Goal: Task Accomplishment & Management: Manage account settings

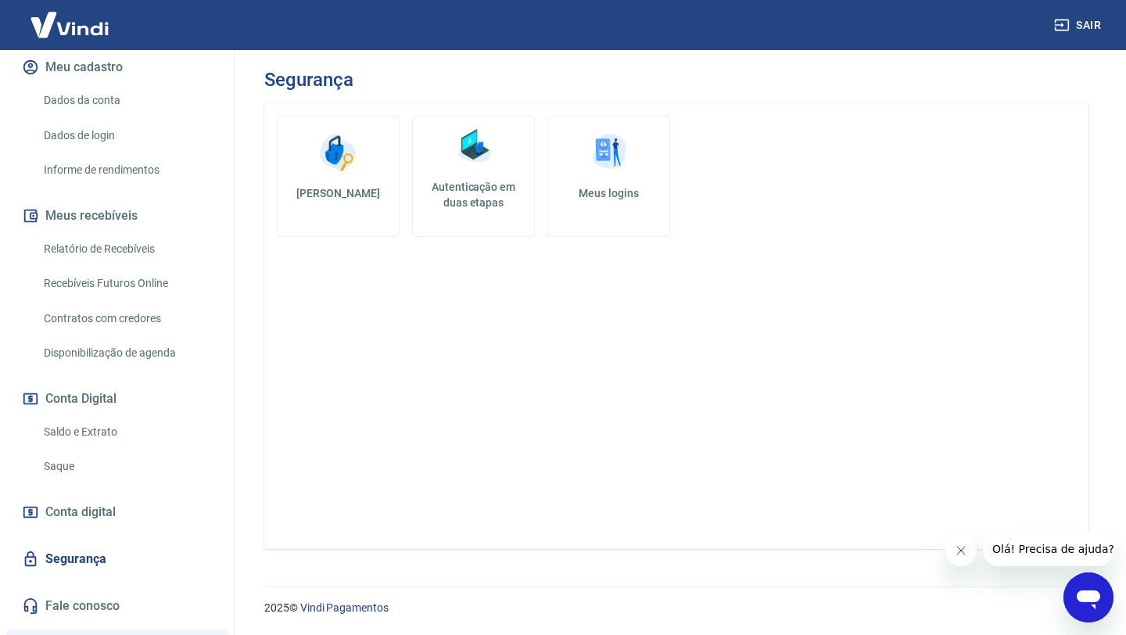
scroll to position [392, 0]
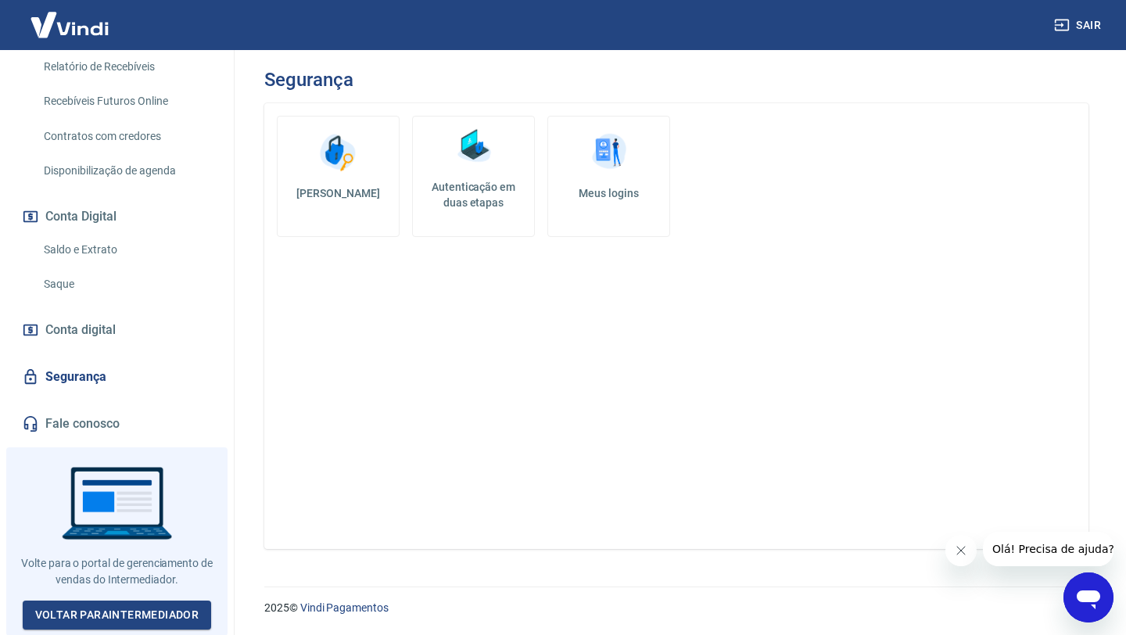
click at [79, 282] on link "Saque" at bounding box center [127, 284] width 178 height 32
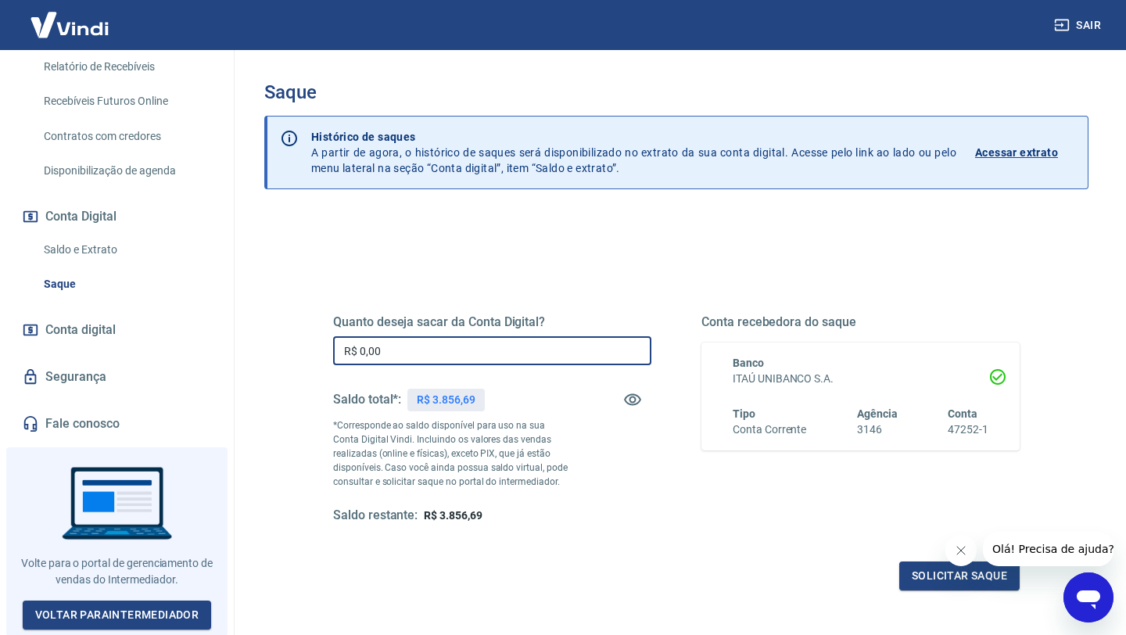
click at [464, 356] on input "R$ 0,00" at bounding box center [492, 350] width 318 height 29
type input "R$ 3.000,00"
click at [920, 565] on button "Solicitar saque" at bounding box center [959, 575] width 120 height 29
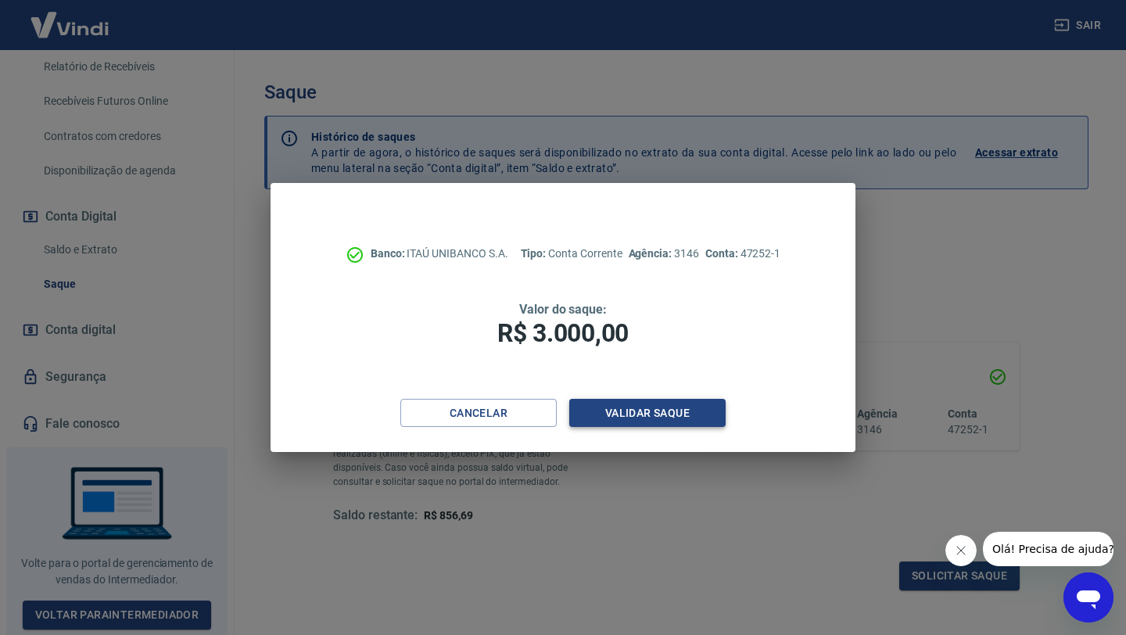
click at [670, 414] on button "Validar saque" at bounding box center [647, 413] width 156 height 29
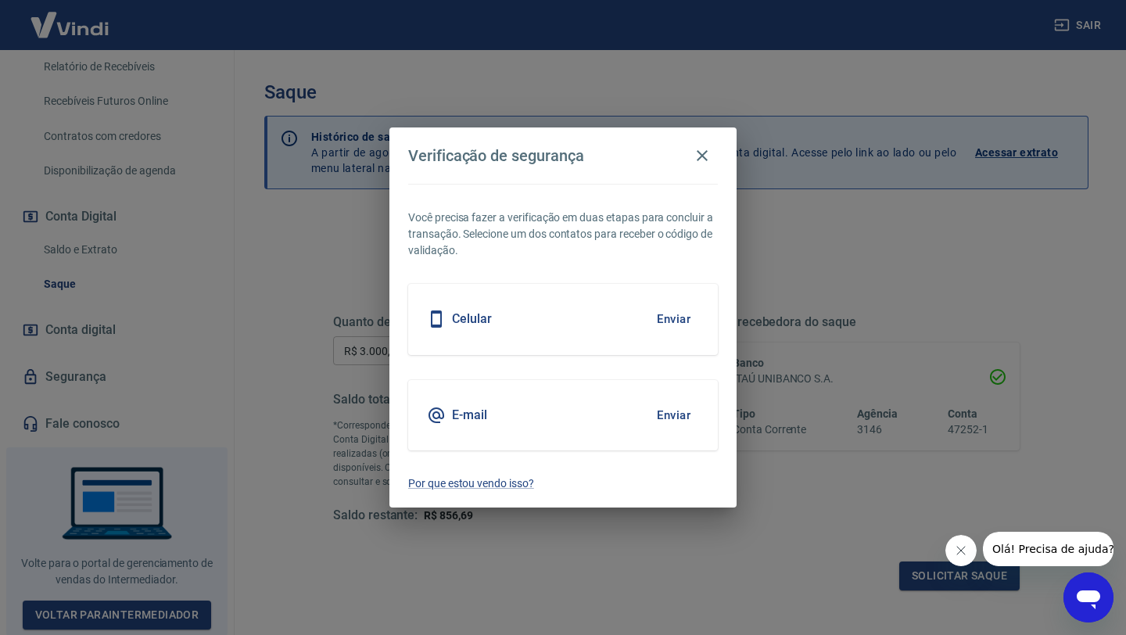
click at [661, 317] on button "Enviar" at bounding box center [673, 319] width 51 height 33
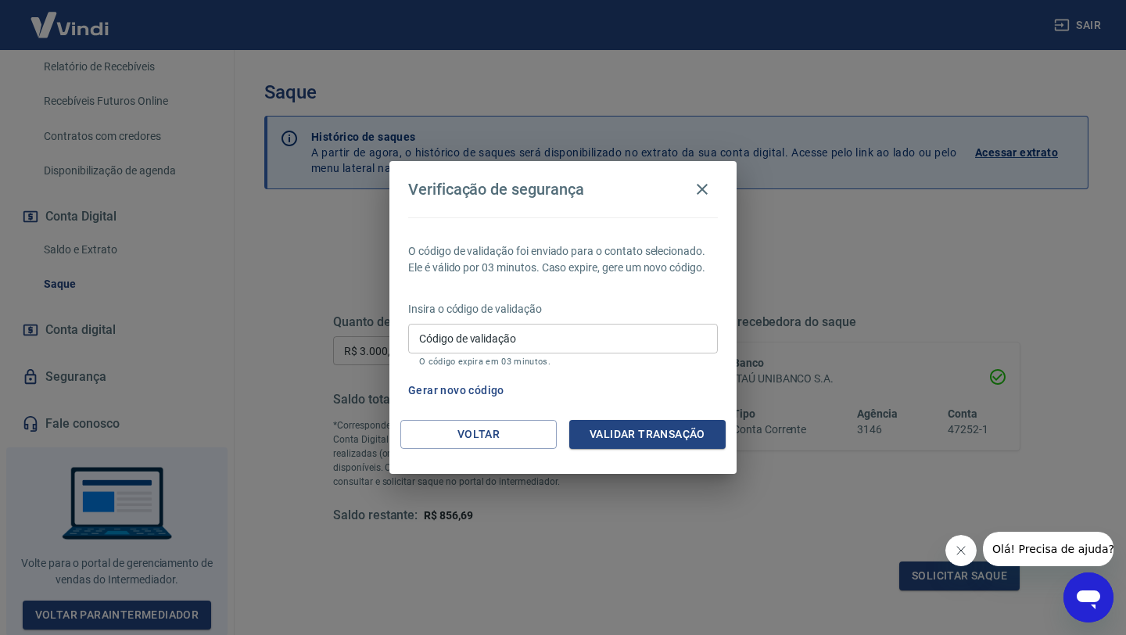
click at [661, 317] on p "Insira o código de validação" at bounding box center [563, 309] width 310 height 16
click at [580, 335] on input "Código de validação" at bounding box center [563, 338] width 310 height 29
click at [661, 424] on button "Validar transação" at bounding box center [647, 434] width 156 height 29
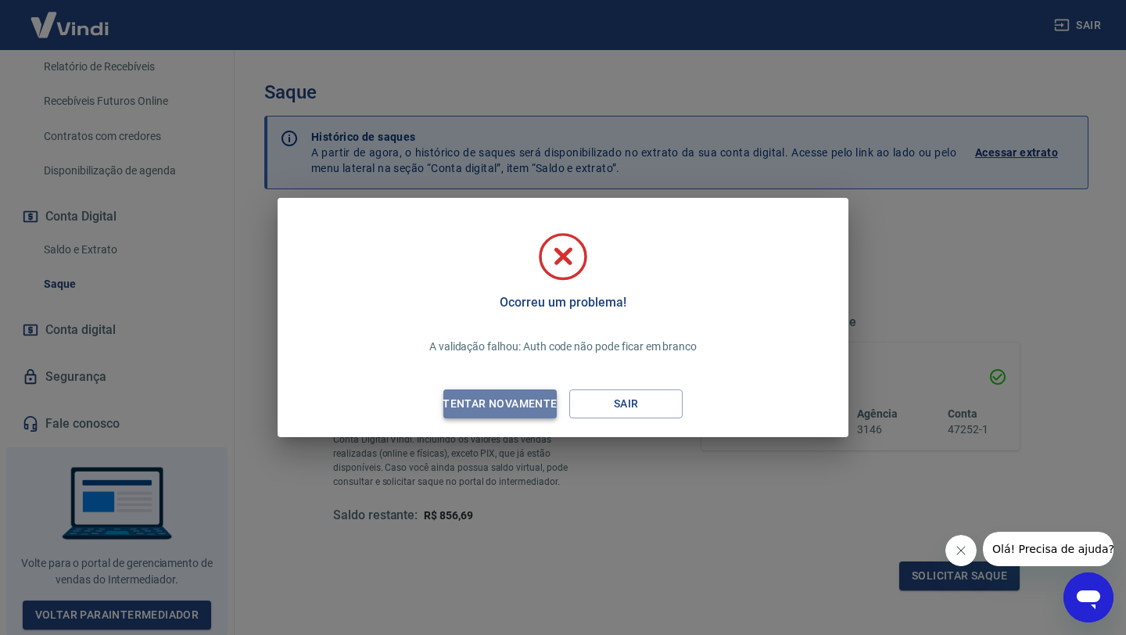
click at [508, 409] on div "Tentar novamente" at bounding box center [500, 404] width 152 height 20
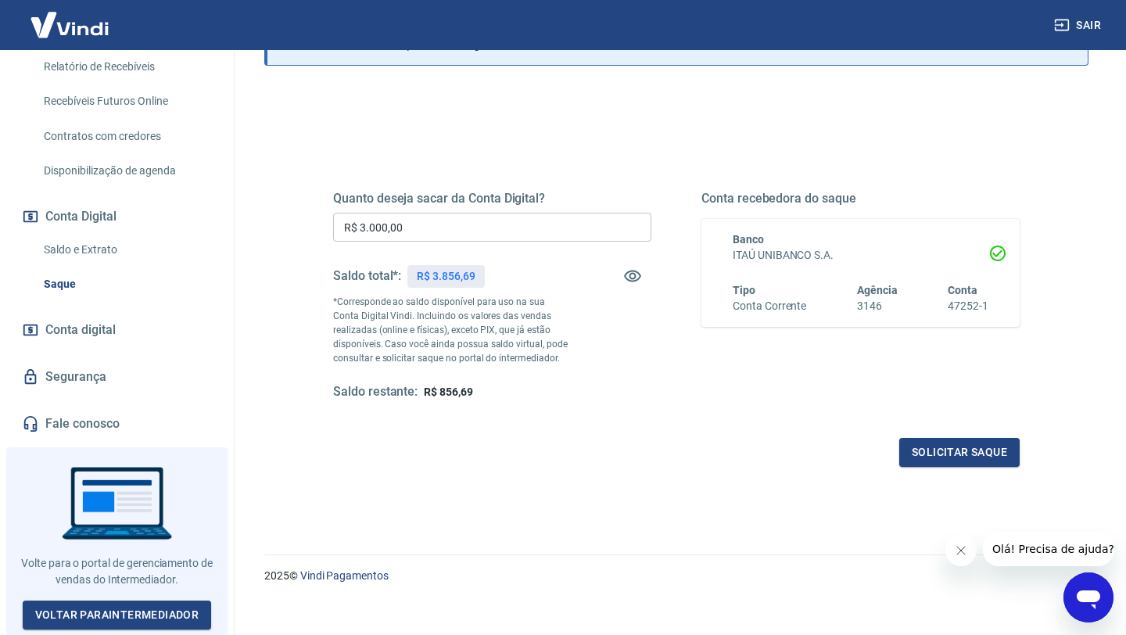
scroll to position [138, 0]
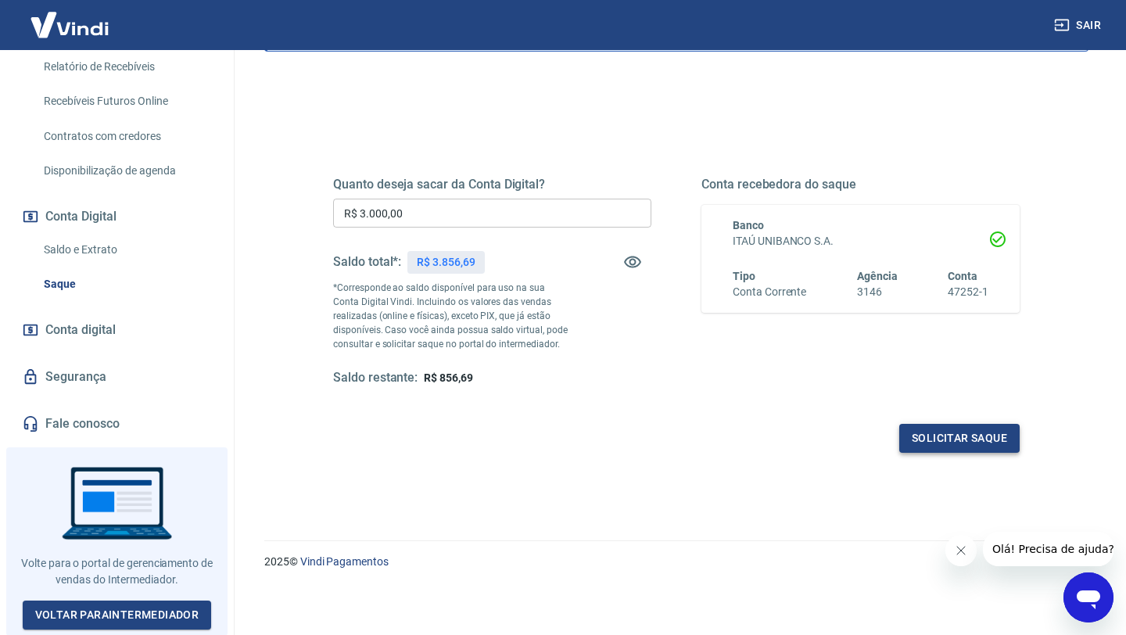
click at [967, 438] on button "Solicitar saque" at bounding box center [959, 438] width 120 height 29
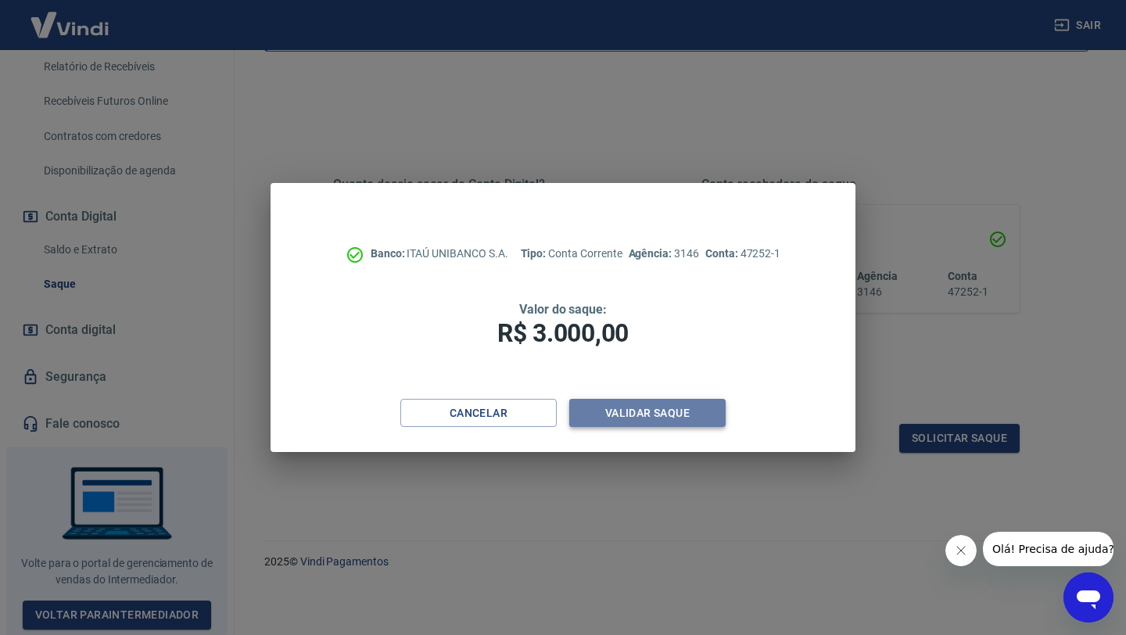
click at [683, 414] on button "Validar saque" at bounding box center [647, 413] width 156 height 29
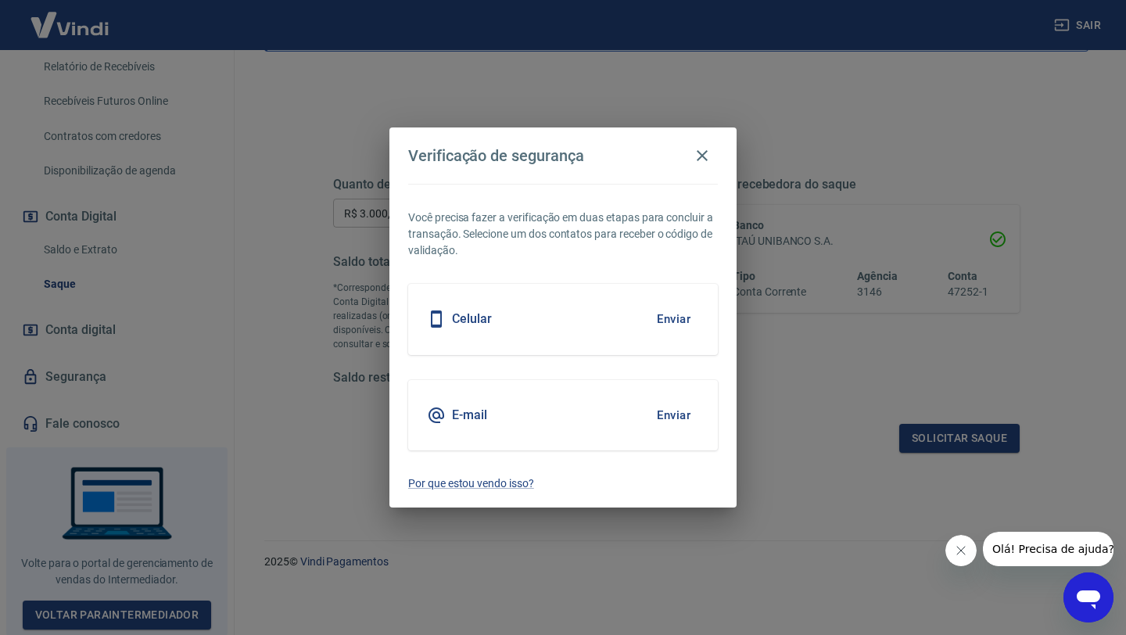
click at [676, 317] on button "Enviar" at bounding box center [673, 319] width 51 height 33
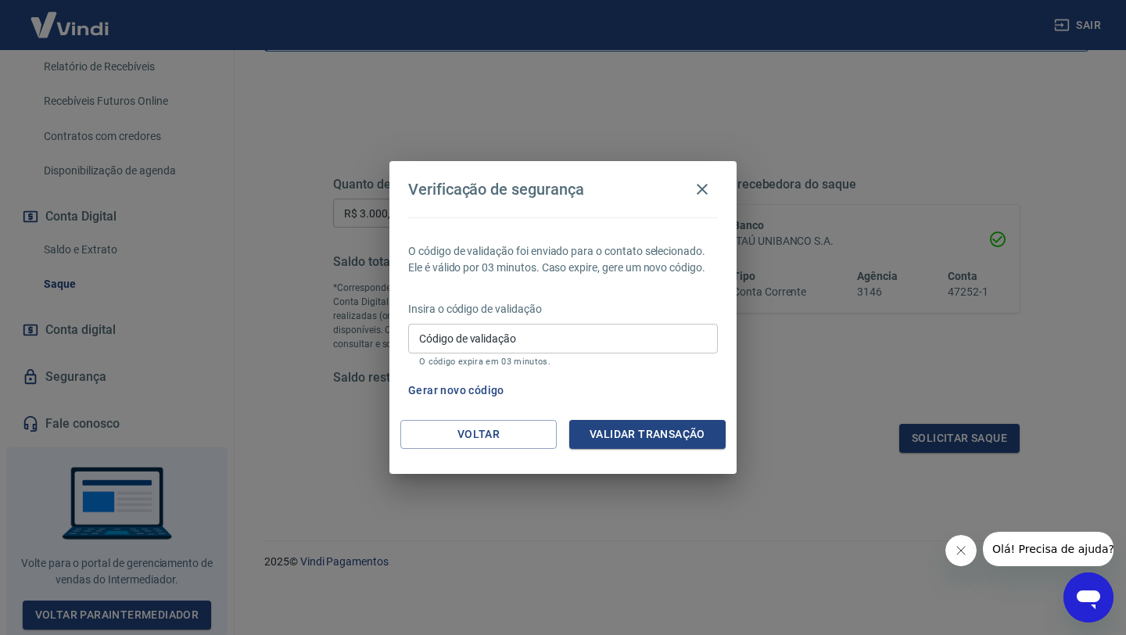
click at [481, 345] on input "Código de validação" at bounding box center [563, 338] width 310 height 29
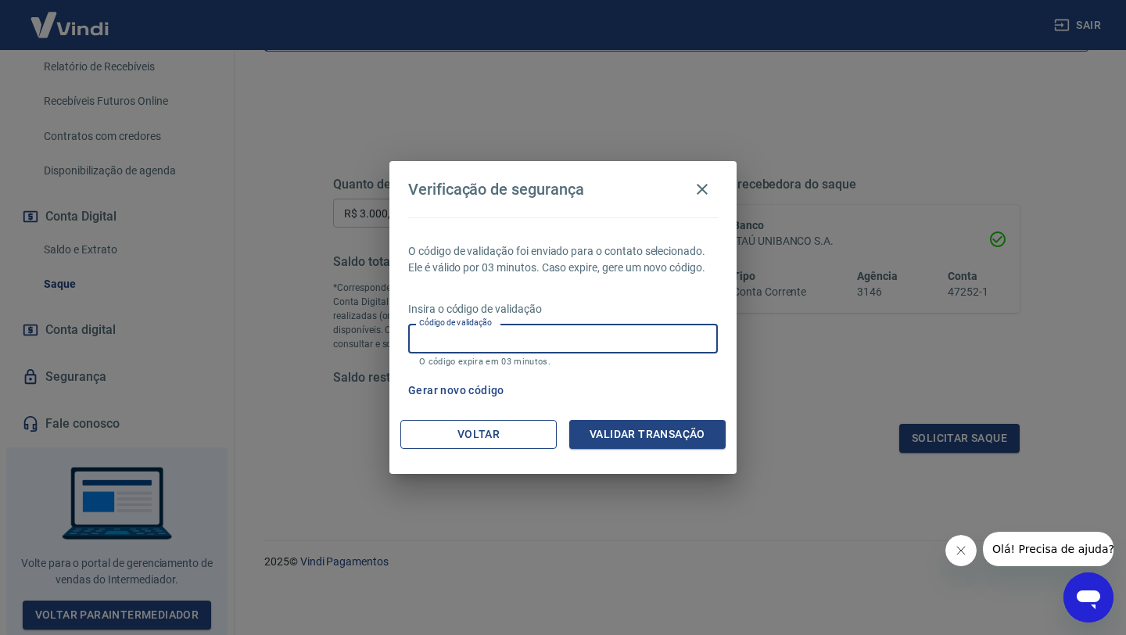
click at [525, 435] on button "Voltar" at bounding box center [478, 434] width 156 height 29
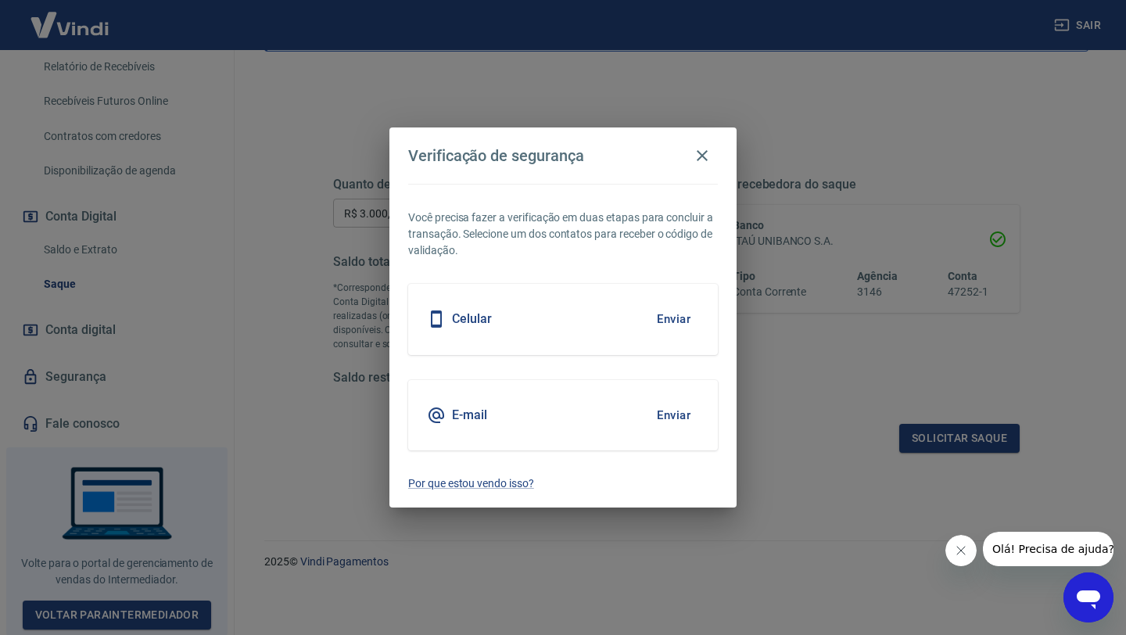
click at [678, 415] on button "Enviar" at bounding box center [673, 415] width 51 height 33
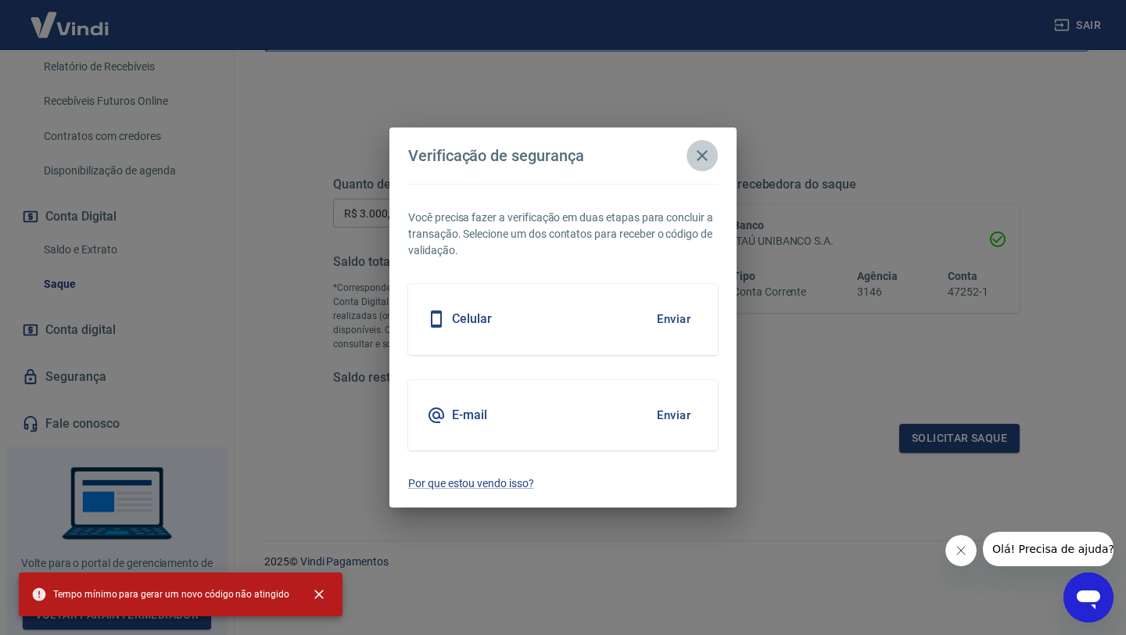
click at [701, 160] on icon "button" at bounding box center [702, 155] width 19 height 19
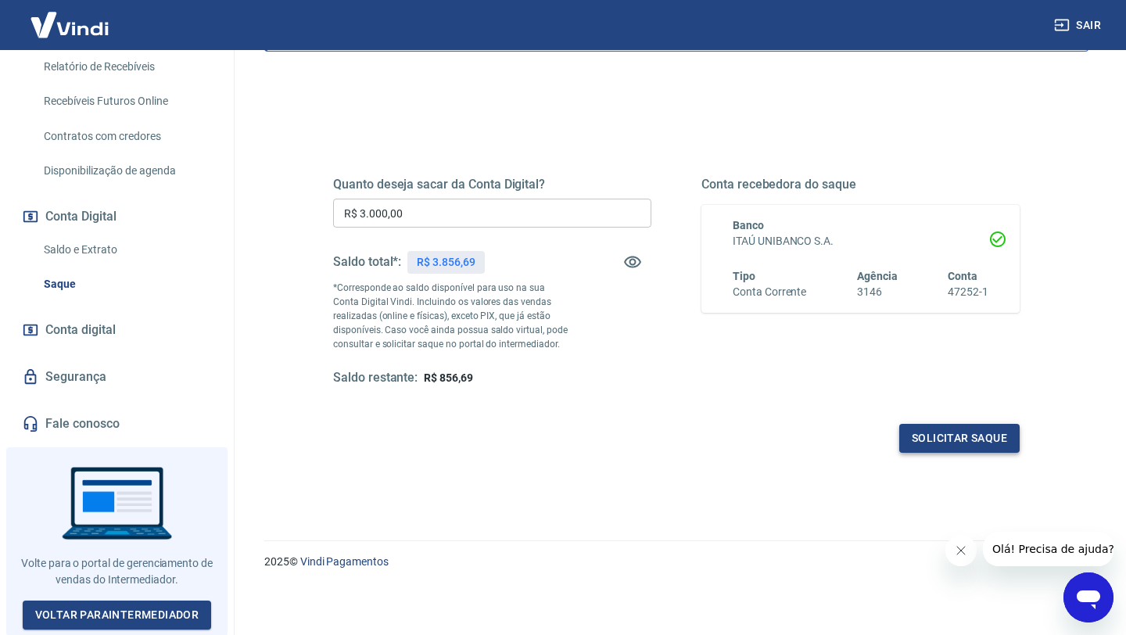
click at [923, 441] on button "Solicitar saque" at bounding box center [959, 438] width 120 height 29
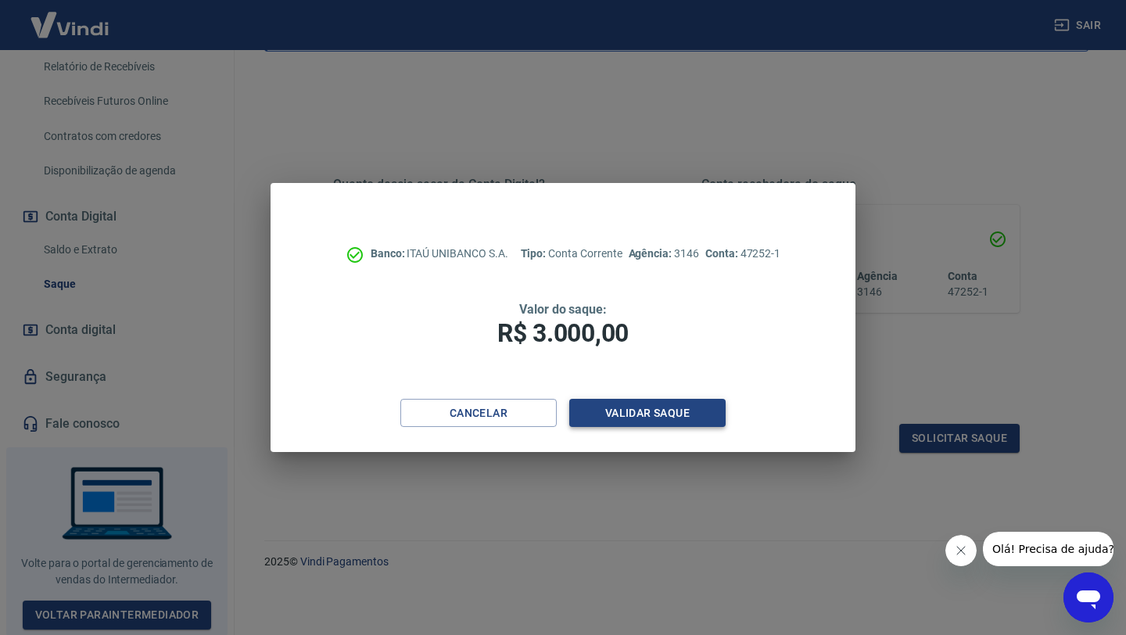
click at [684, 419] on button "Validar saque" at bounding box center [647, 413] width 156 height 29
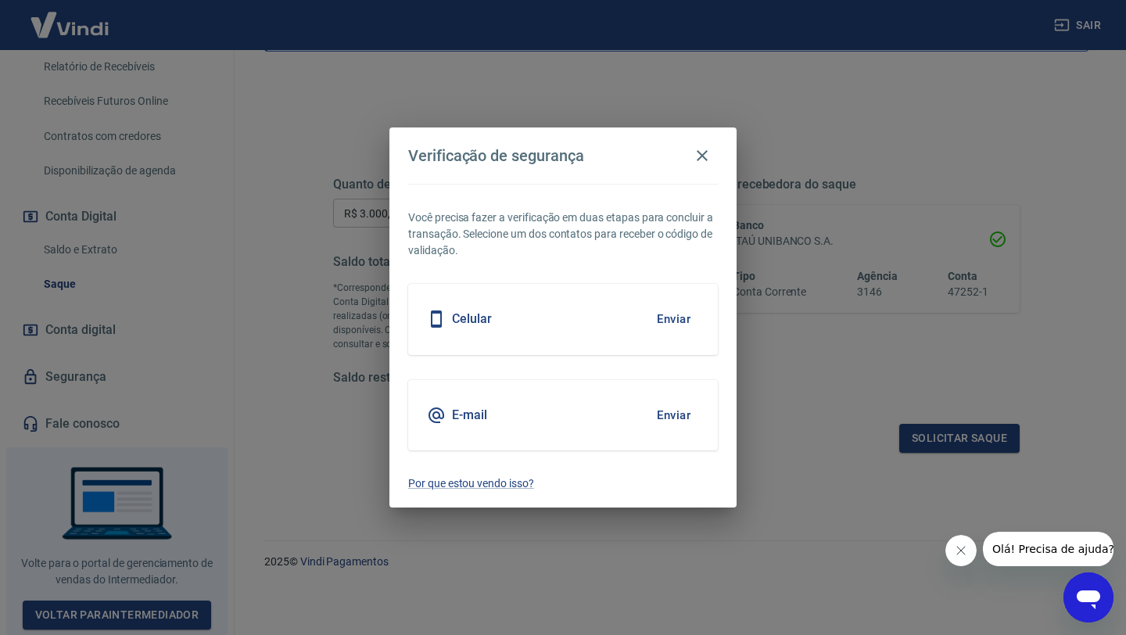
click at [685, 419] on button "Enviar" at bounding box center [673, 415] width 51 height 33
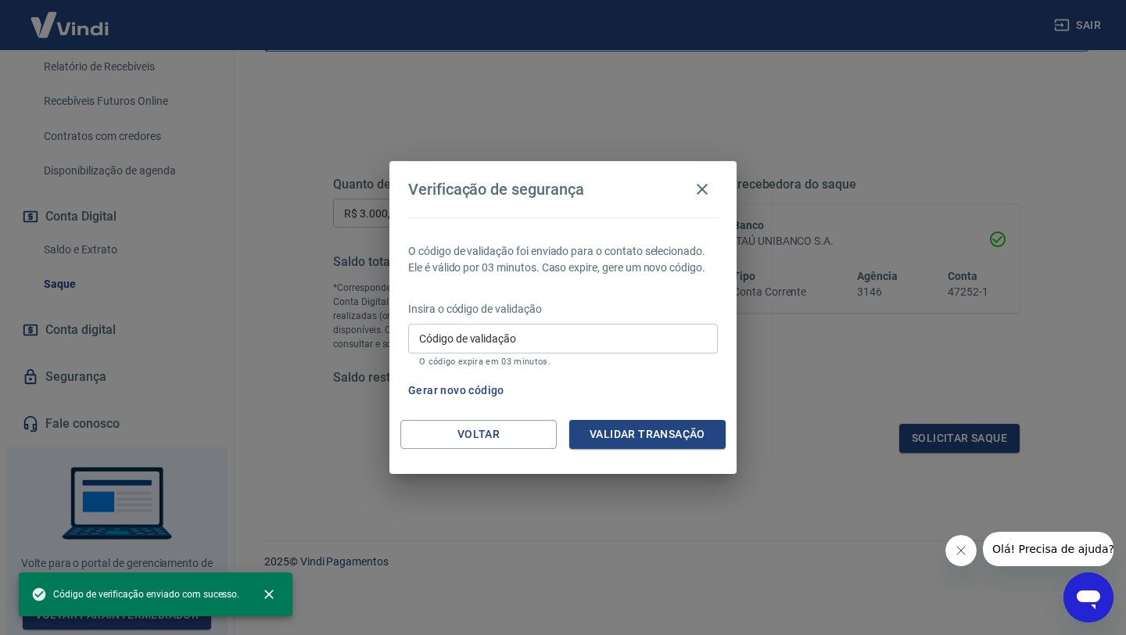
click at [495, 341] on input "Código de validação" at bounding box center [563, 338] width 310 height 29
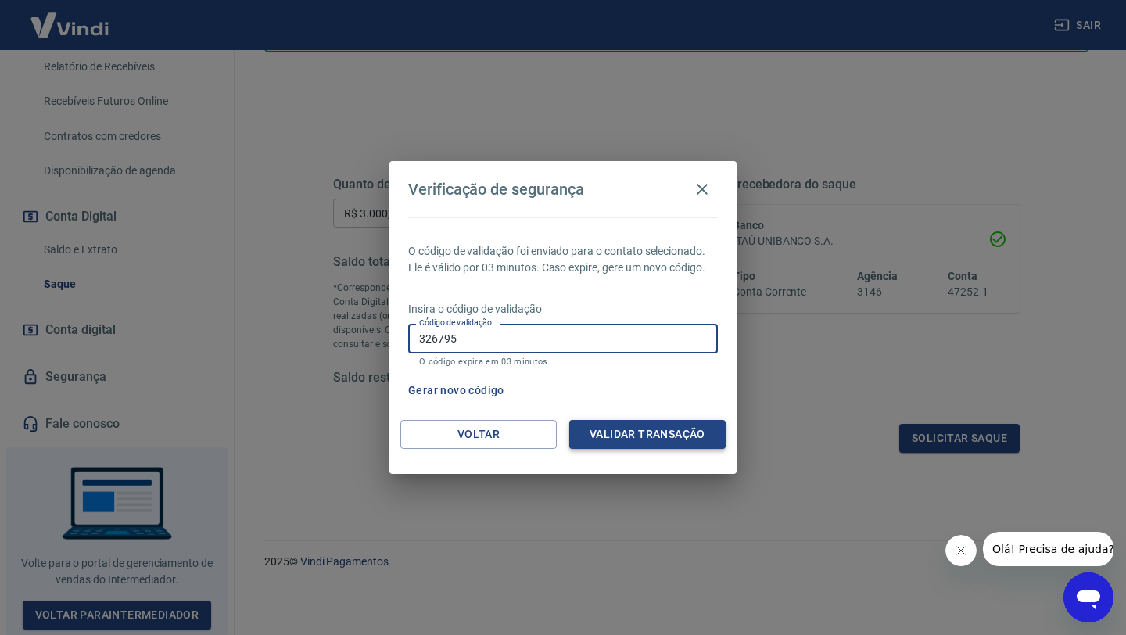
type input "326795"
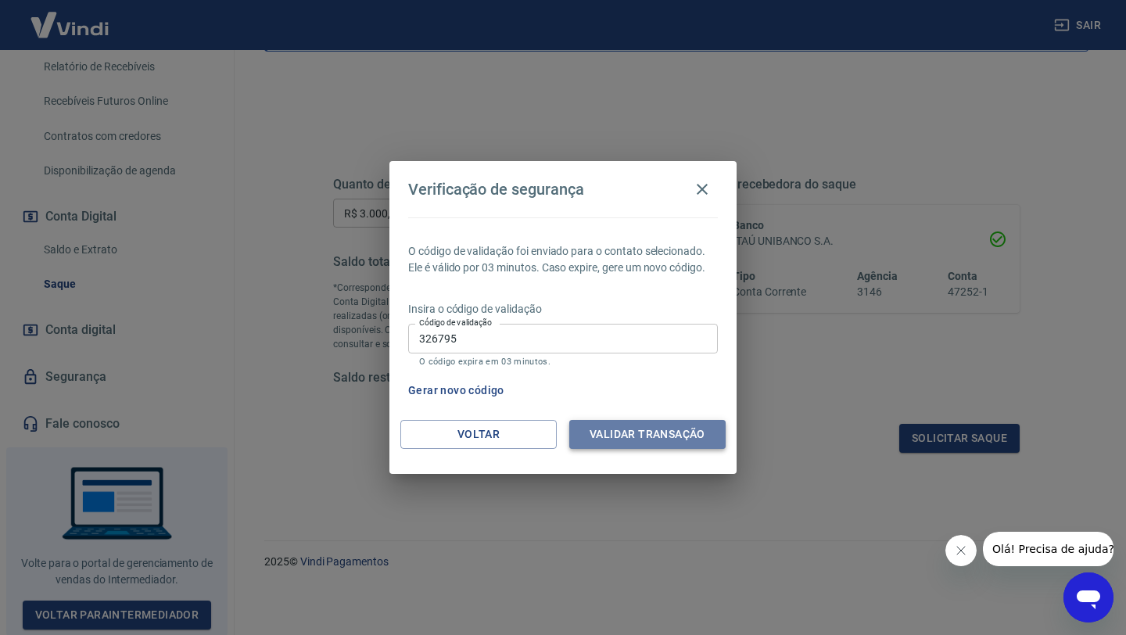
click at [606, 430] on button "Validar transação" at bounding box center [647, 434] width 156 height 29
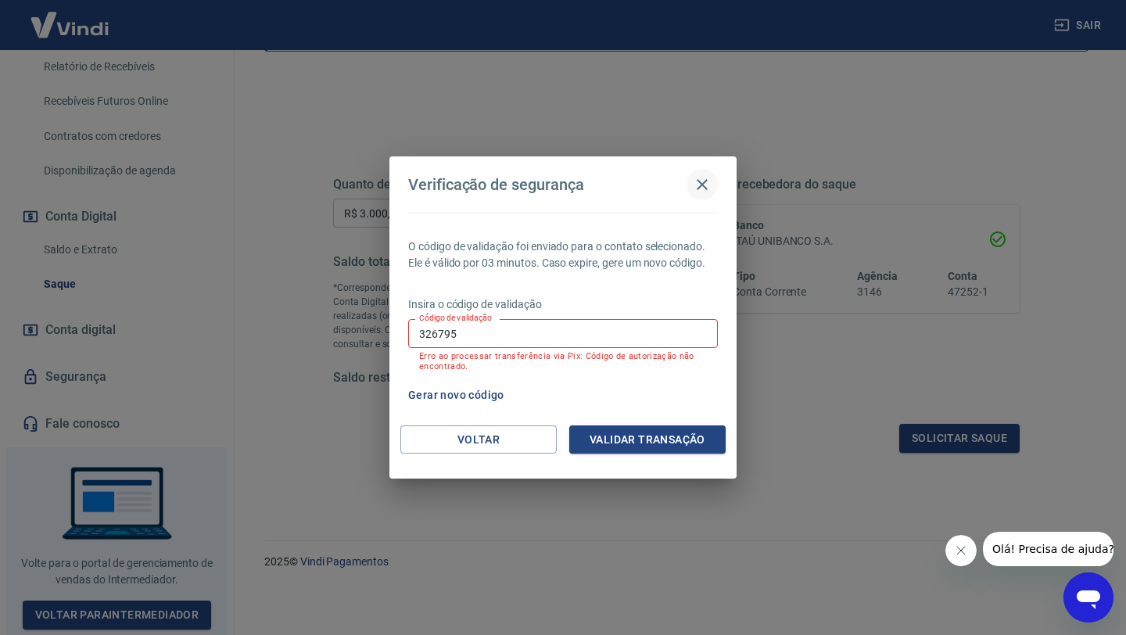
click at [703, 185] on icon "button" at bounding box center [702, 184] width 11 height 11
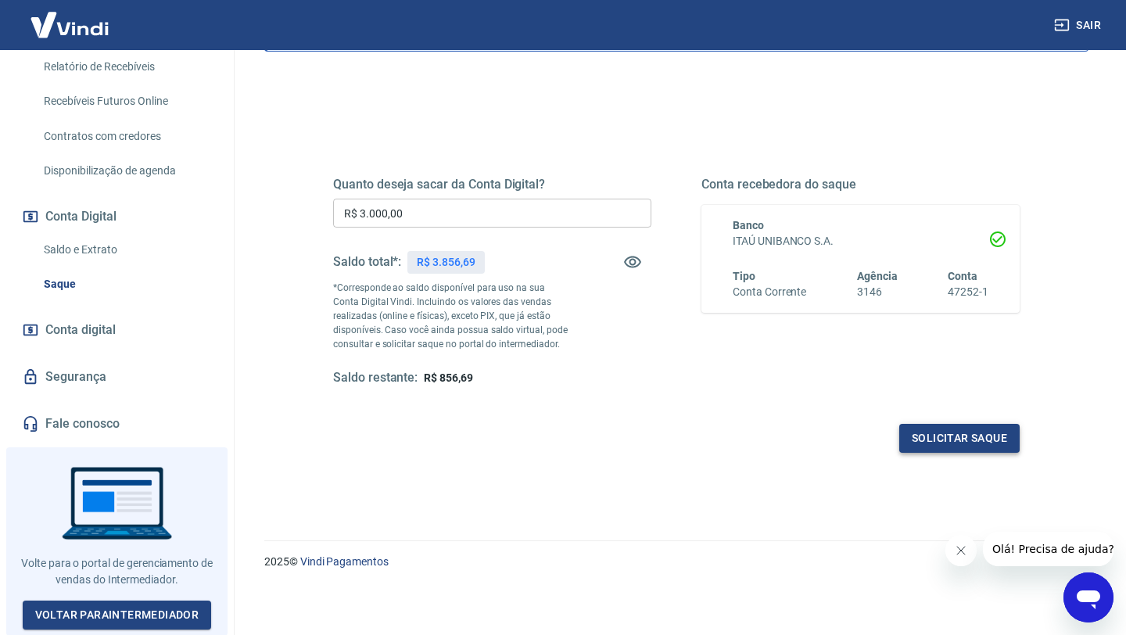
click at [929, 443] on button "Solicitar saque" at bounding box center [959, 438] width 120 height 29
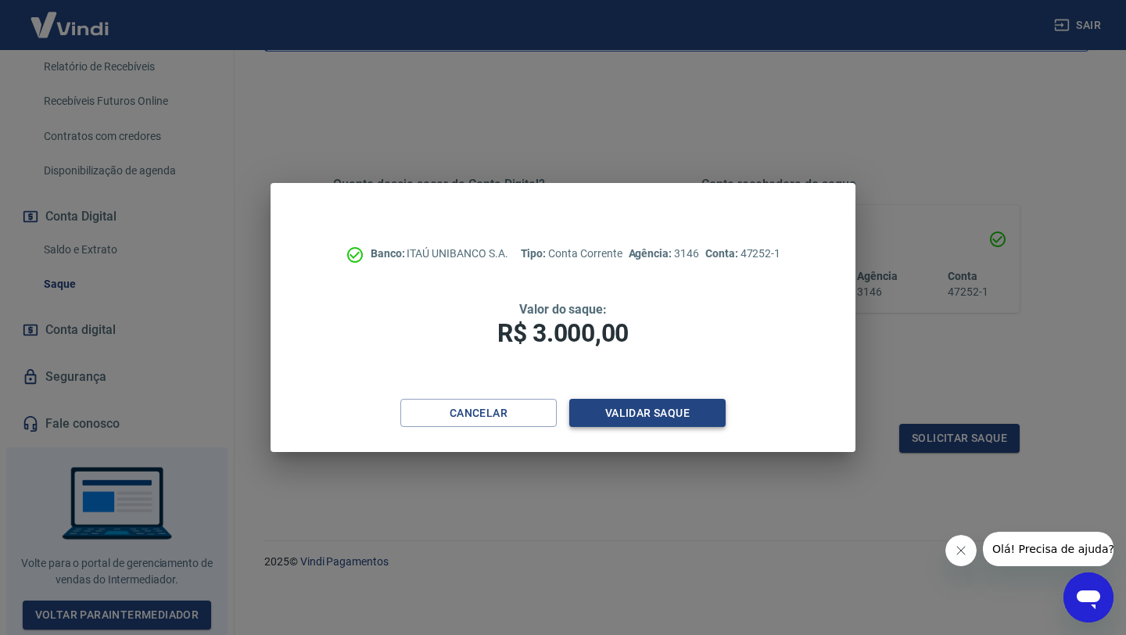
click at [651, 411] on button "Validar saque" at bounding box center [647, 413] width 156 height 29
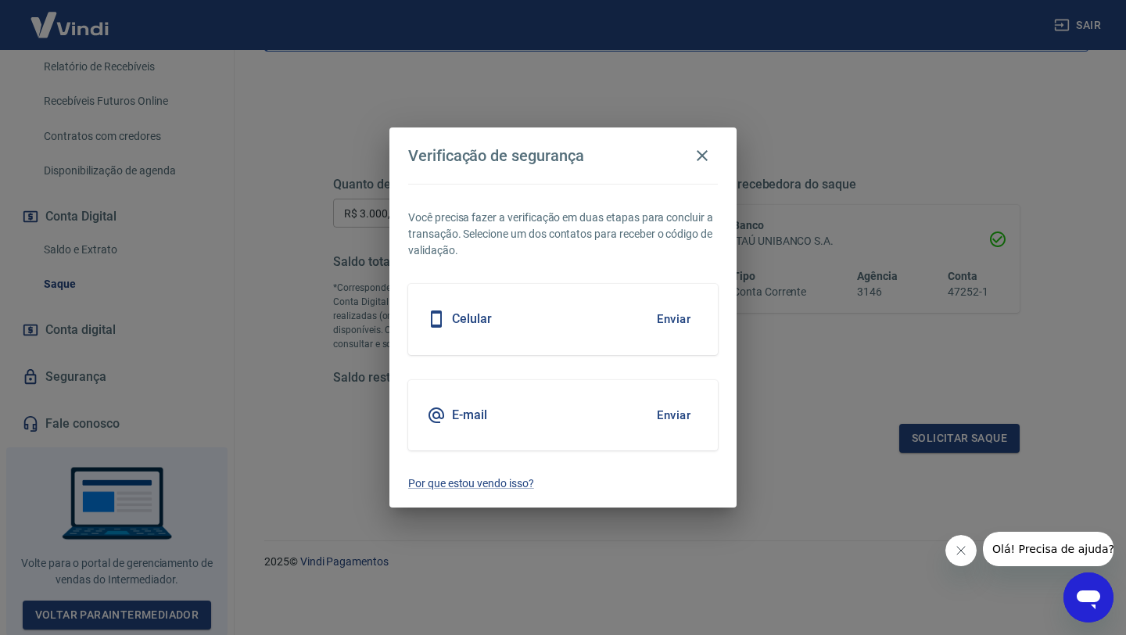
click at [669, 414] on button "Enviar" at bounding box center [673, 415] width 51 height 33
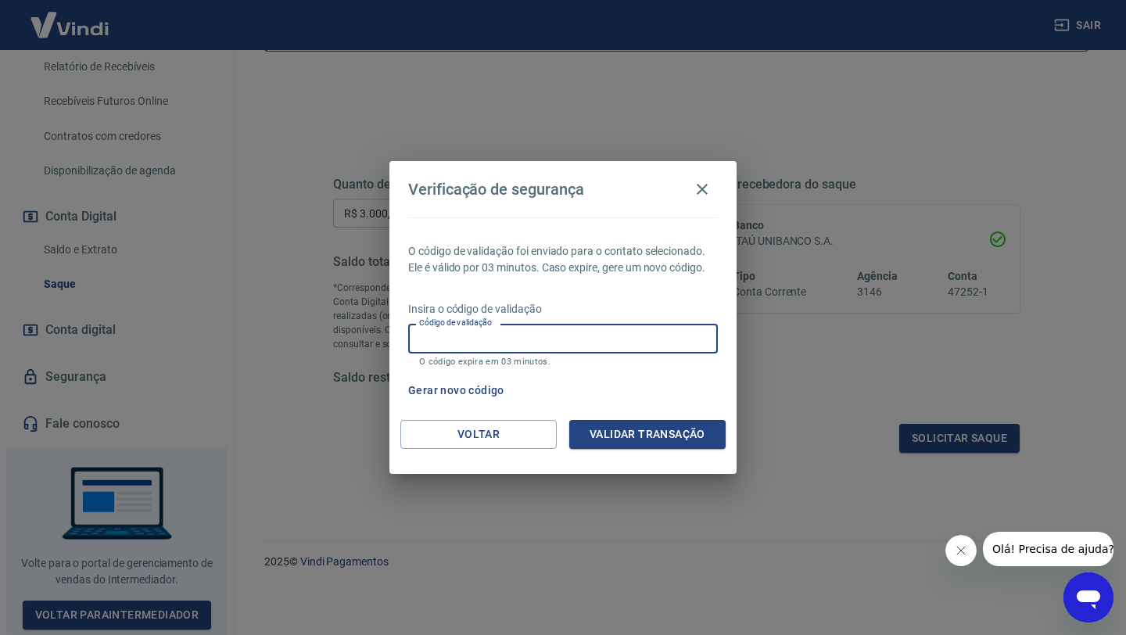
click at [576, 335] on input "Código de validação" at bounding box center [563, 338] width 310 height 29
type input "188020"
click at [678, 443] on button "Validar transação" at bounding box center [647, 434] width 156 height 29
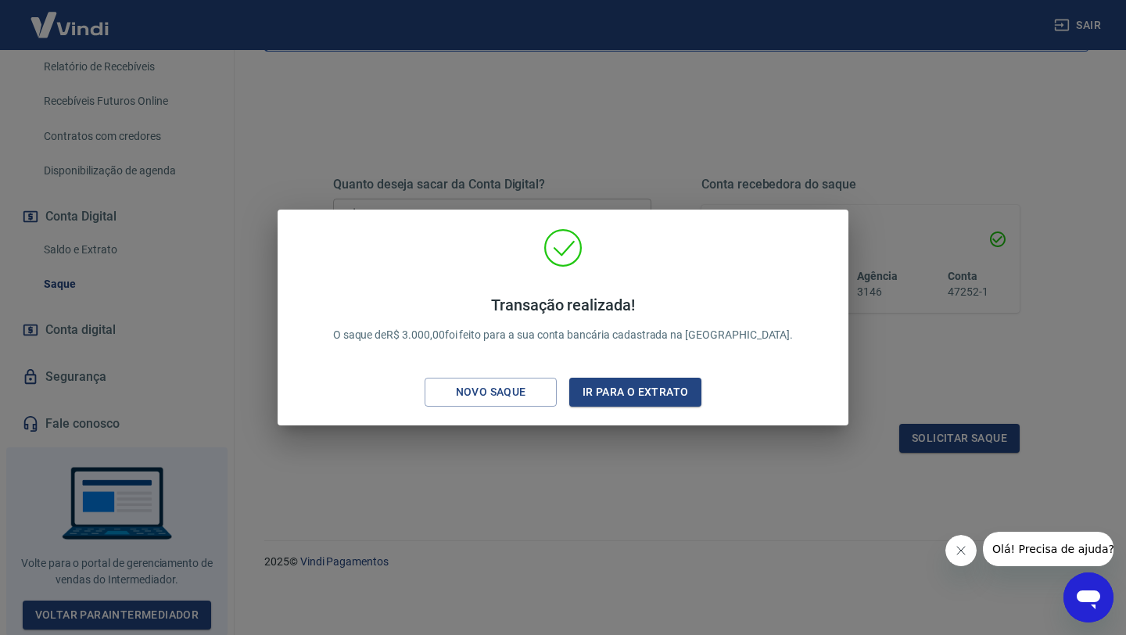
click at [611, 118] on div "Transação realizada! O saque de R$ 3.000,00 foi feito para a sua conta bancária…" at bounding box center [563, 317] width 1126 height 635
